Goal: Task Accomplishment & Management: Manage account settings

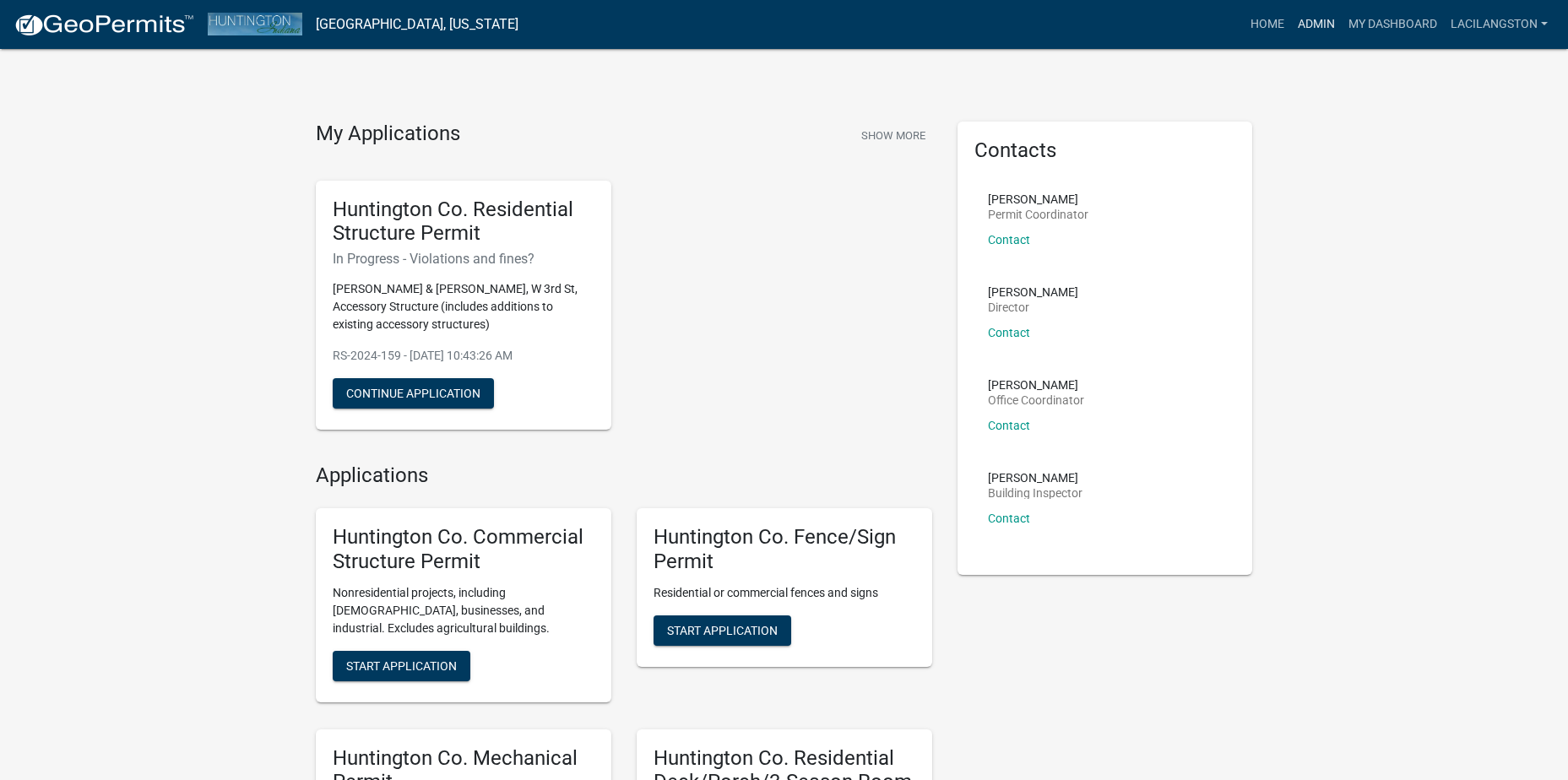
click at [1329, 15] on link "Admin" at bounding box center [1316, 24] width 51 height 32
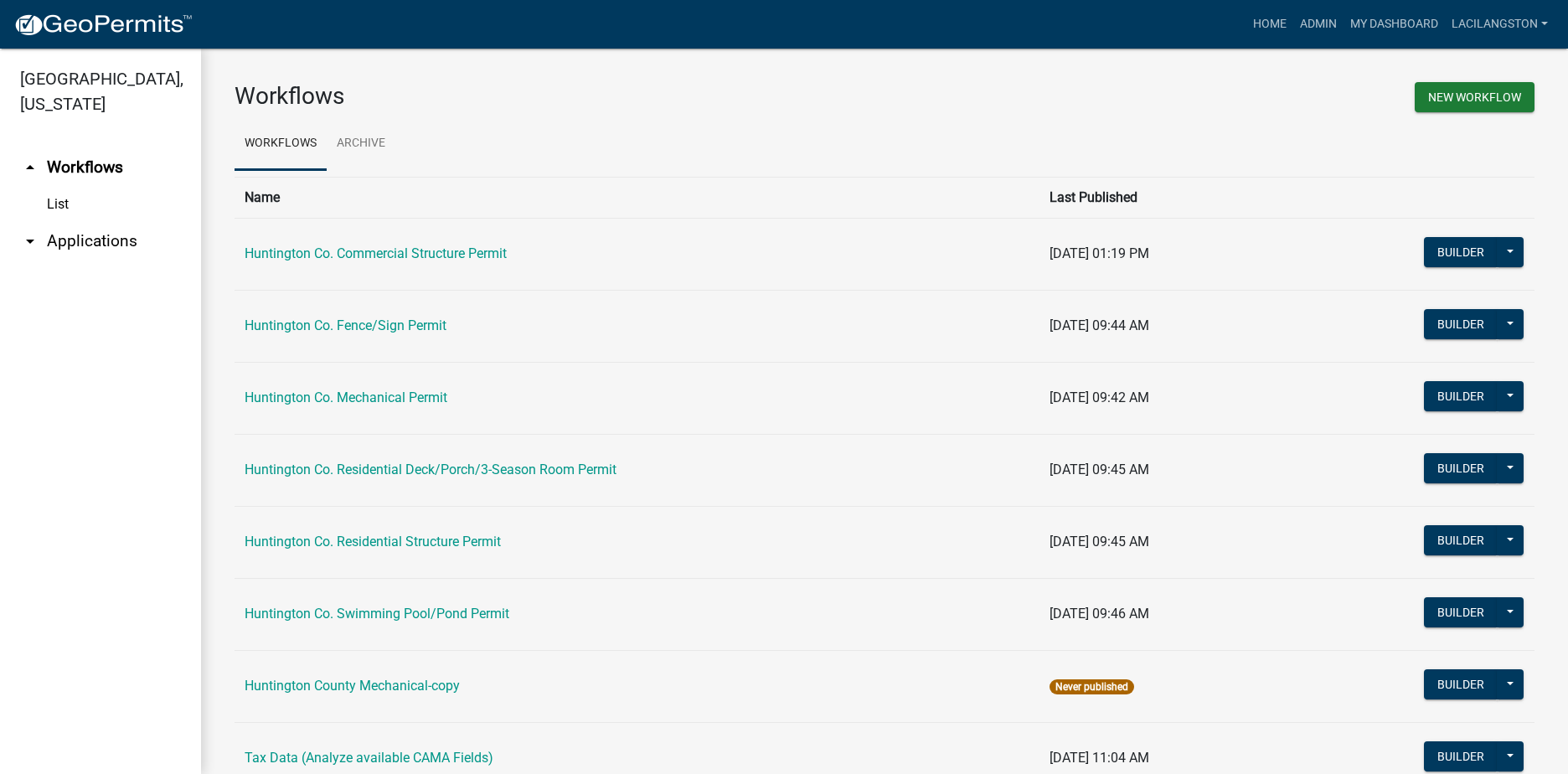
click at [91, 249] on link "arrow_drop_down Applications" at bounding box center [101, 241] width 201 height 40
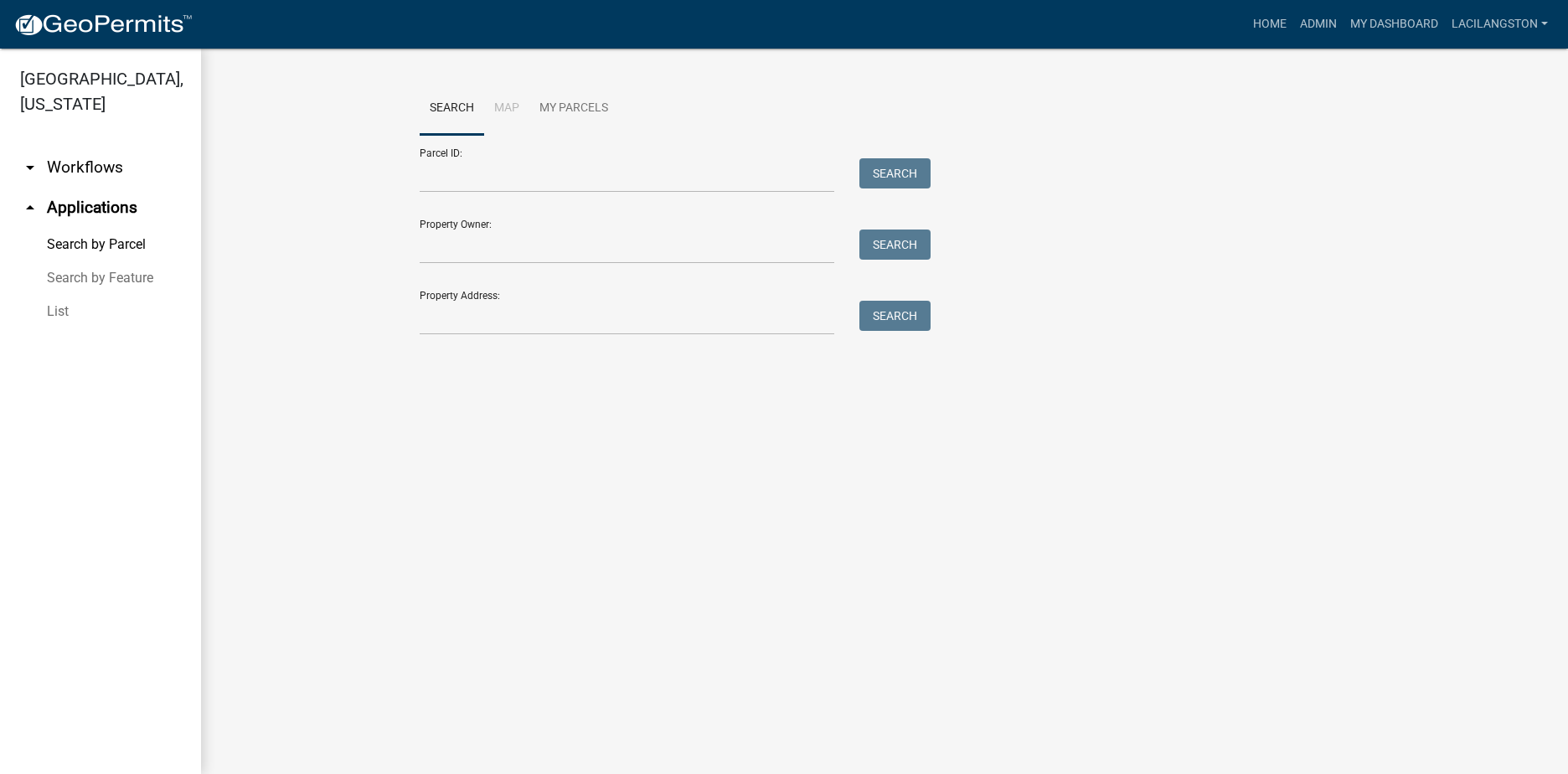
click at [62, 309] on link "List" at bounding box center [101, 311] width 201 height 34
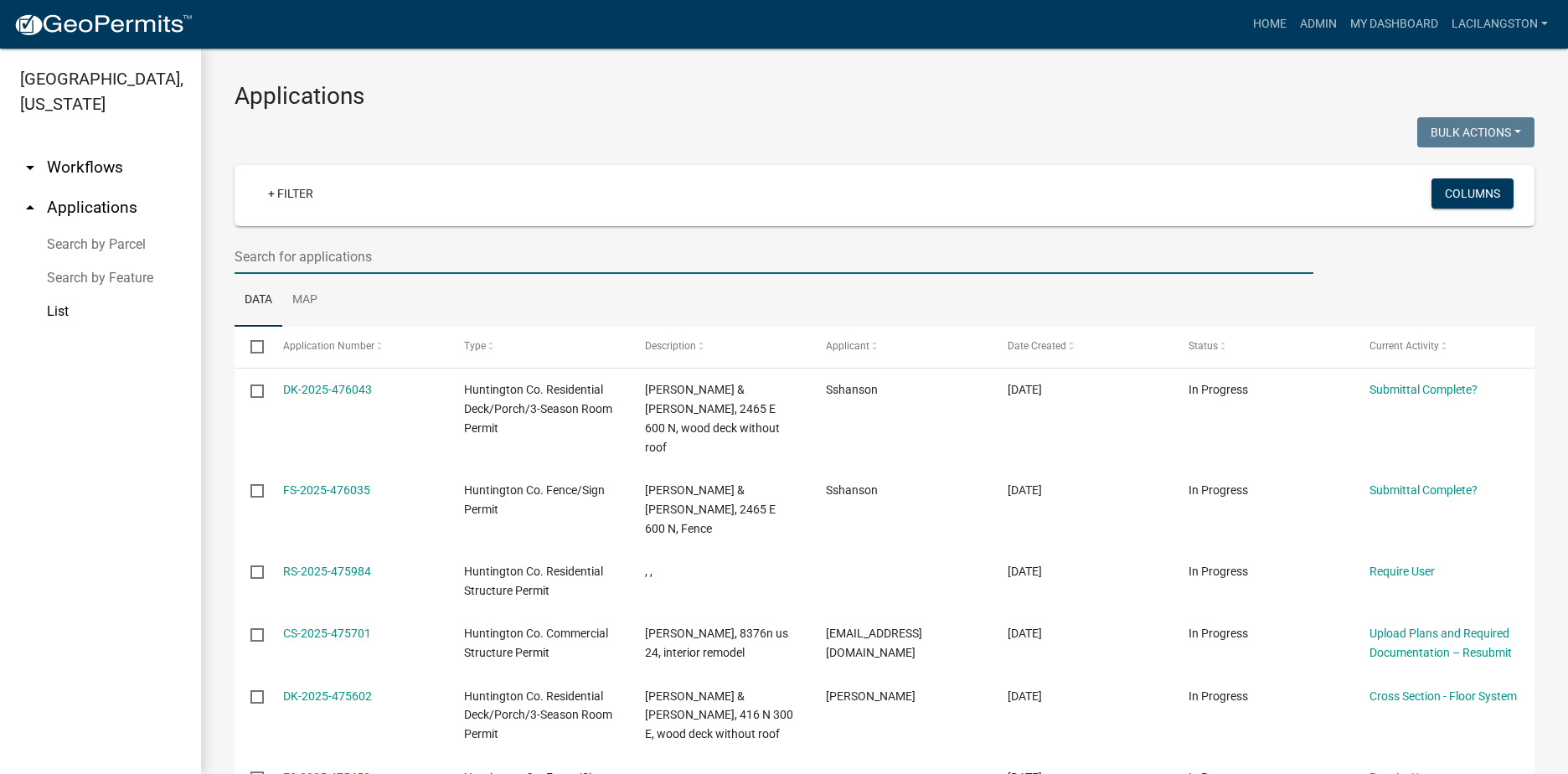
click at [355, 264] on input "text" at bounding box center [775, 256] width 1080 height 35
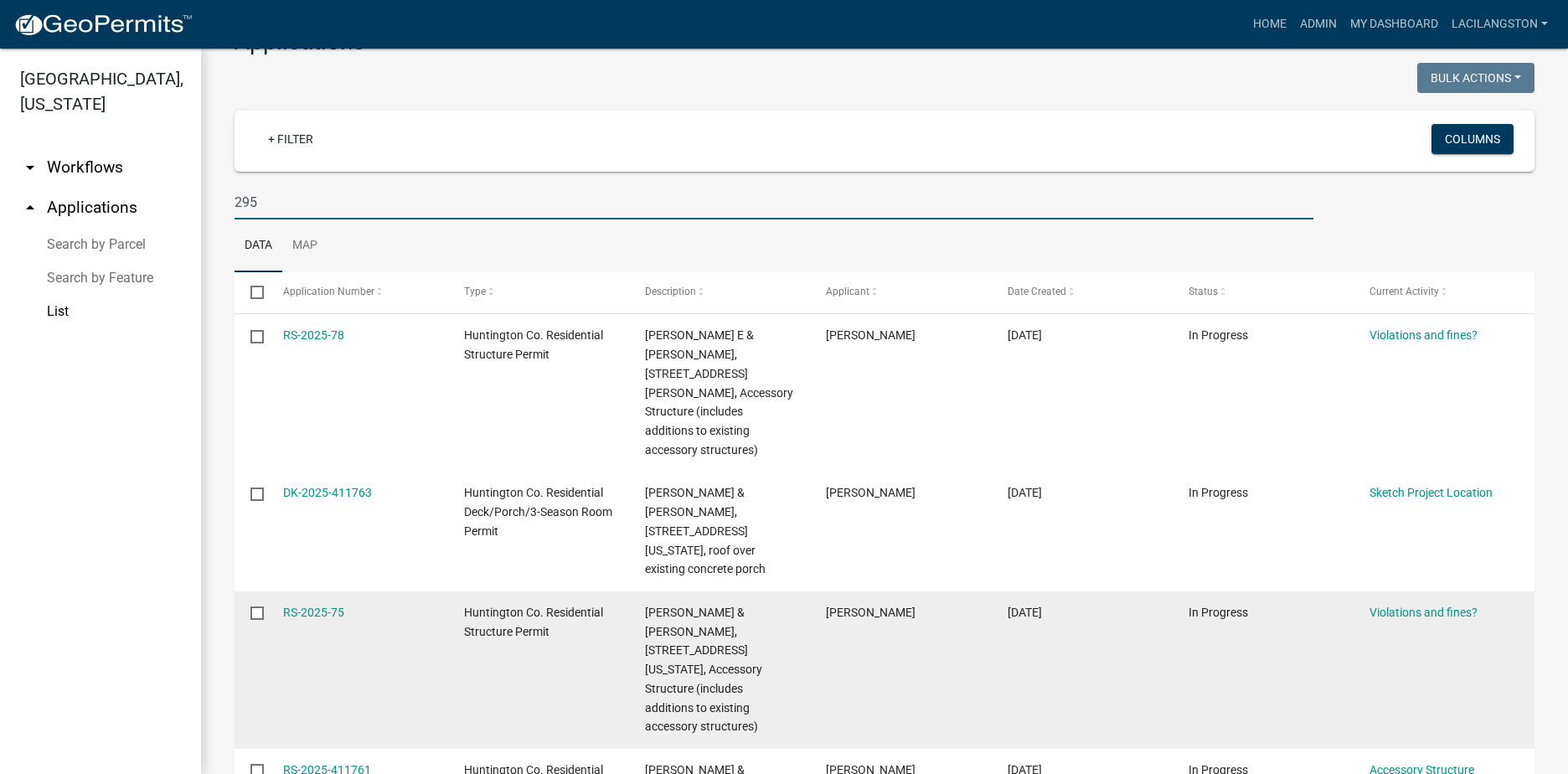
scroll to position [84, 0]
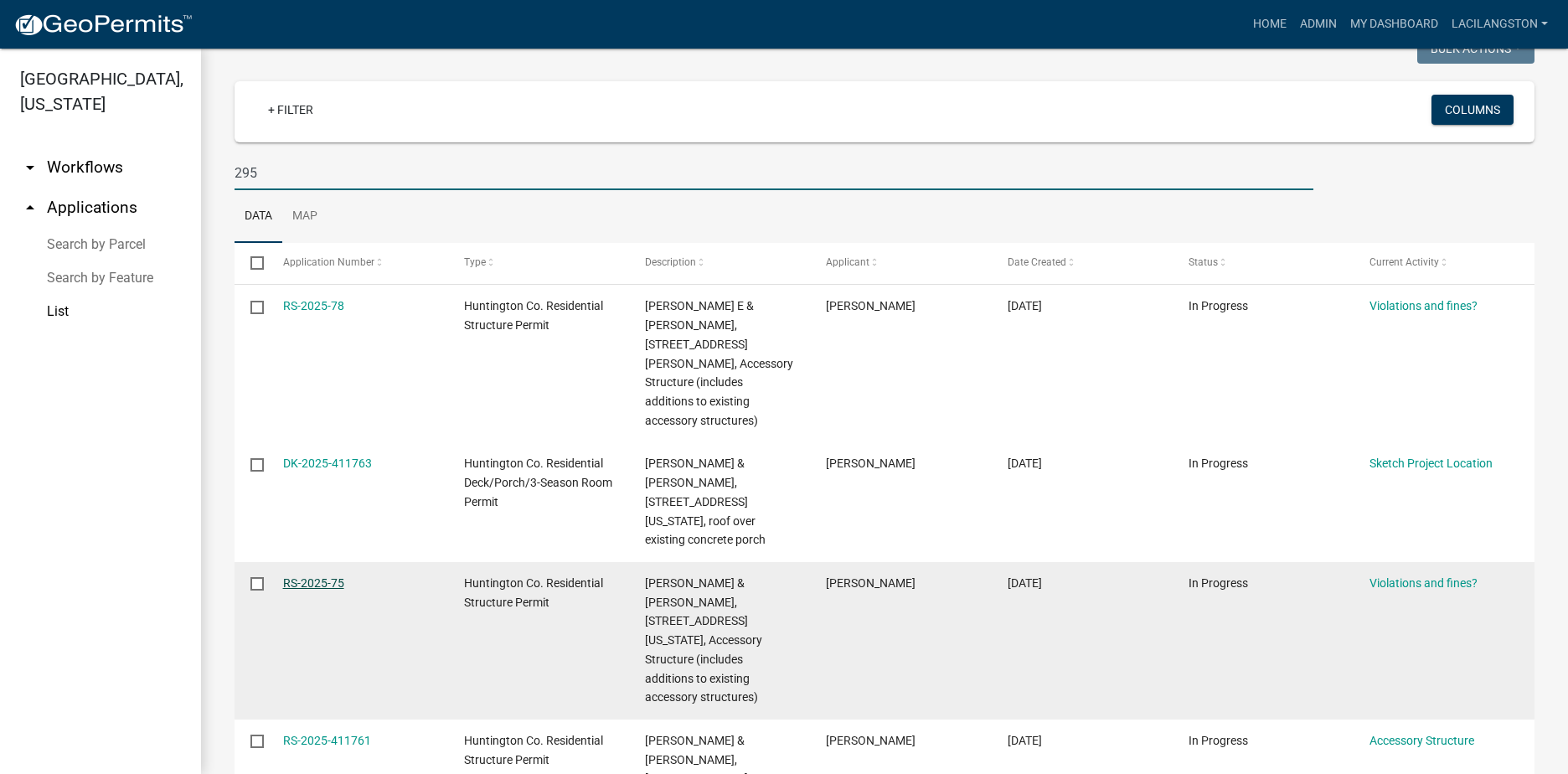
type input "295"
click at [336, 576] on link "RS-2025-75" at bounding box center [314, 583] width 62 height 13
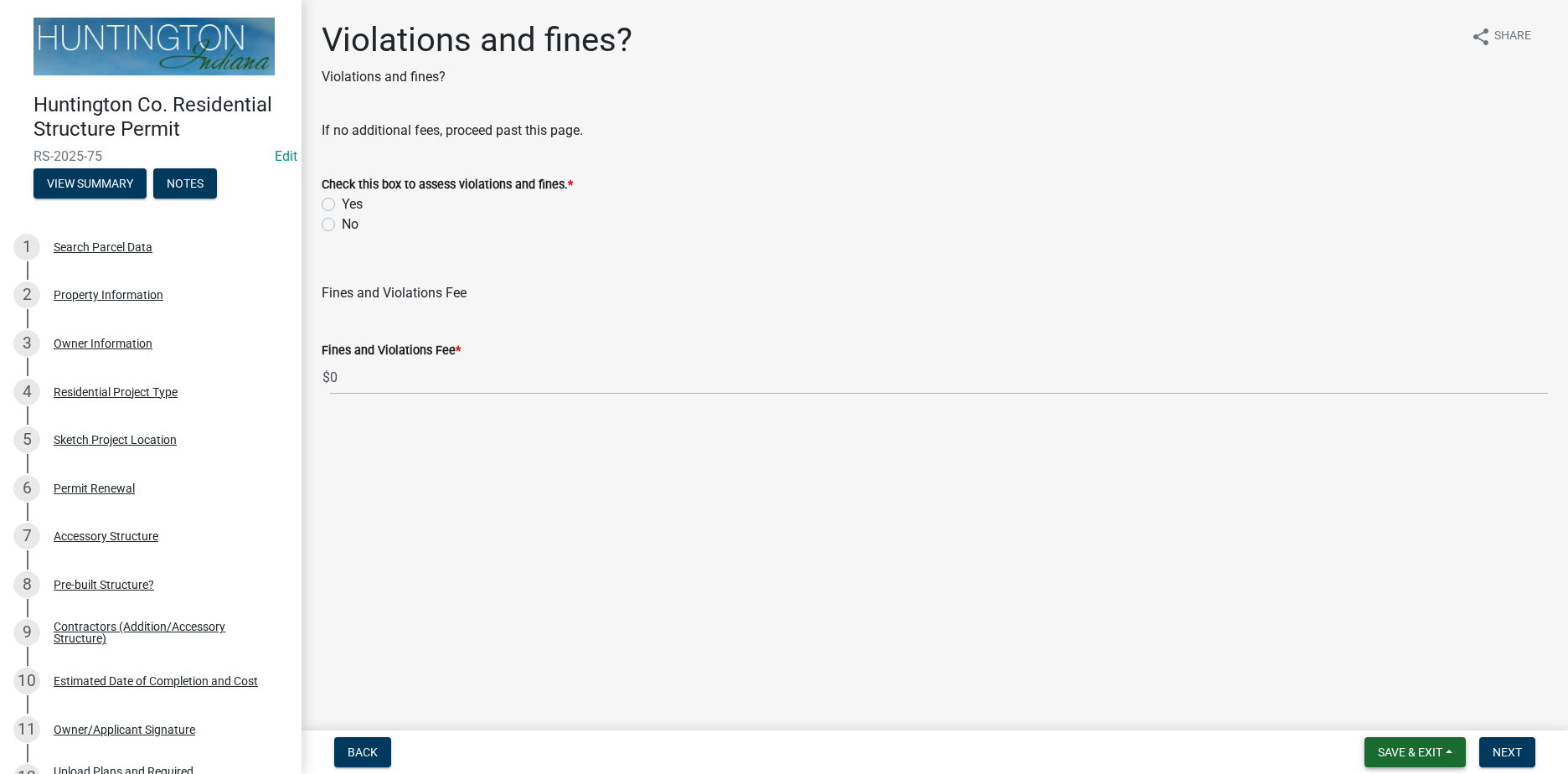
click at [1387, 754] on span "Save & Exit" at bounding box center [1410, 753] width 64 height 13
click at [1352, 708] on button "Save & Exit" at bounding box center [1399, 709] width 134 height 40
